Goal: Check status

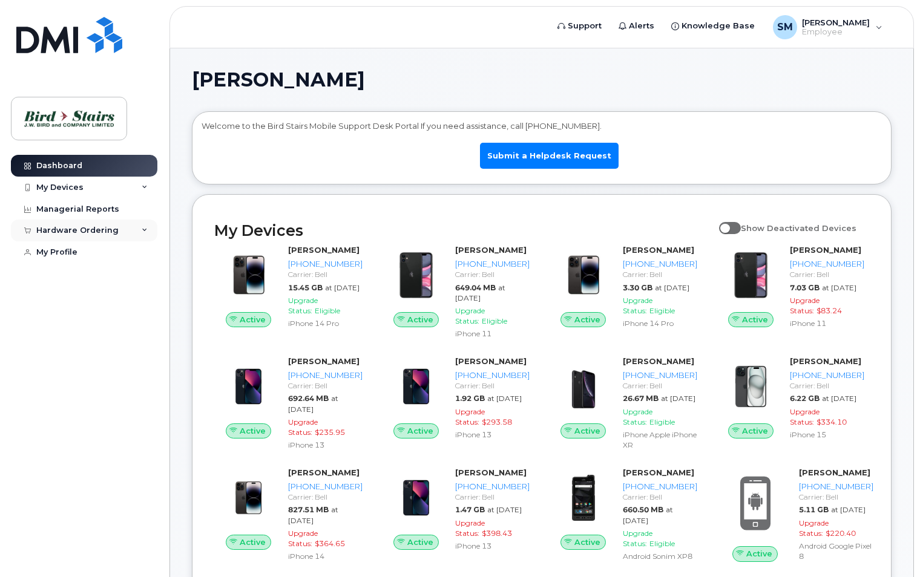
click at [126, 226] on div "Hardware Ordering" at bounding box center [84, 231] width 146 height 22
click at [68, 252] on div "My Orders" at bounding box center [64, 253] width 44 height 11
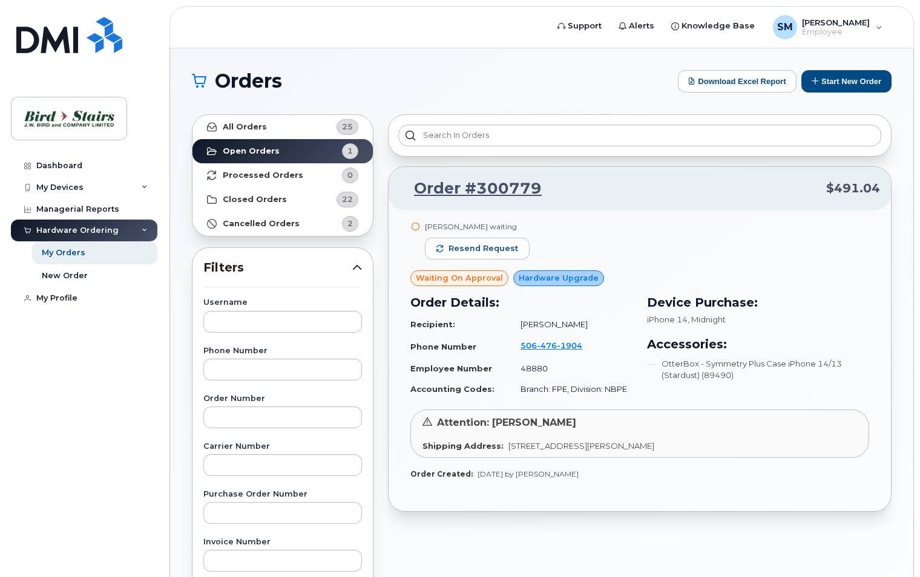
click at [461, 283] on span "Waiting On Approval" at bounding box center [459, 278] width 87 height 12
click at [473, 251] on span "Resend request" at bounding box center [484, 248] width 70 height 11
click at [541, 445] on span "[STREET_ADDRESS][PERSON_NAME]" at bounding box center [581, 446] width 146 height 10
click at [65, 187] on div "My Devices" at bounding box center [59, 188] width 47 height 10
